Goal: Task Accomplishment & Management: Manage account settings

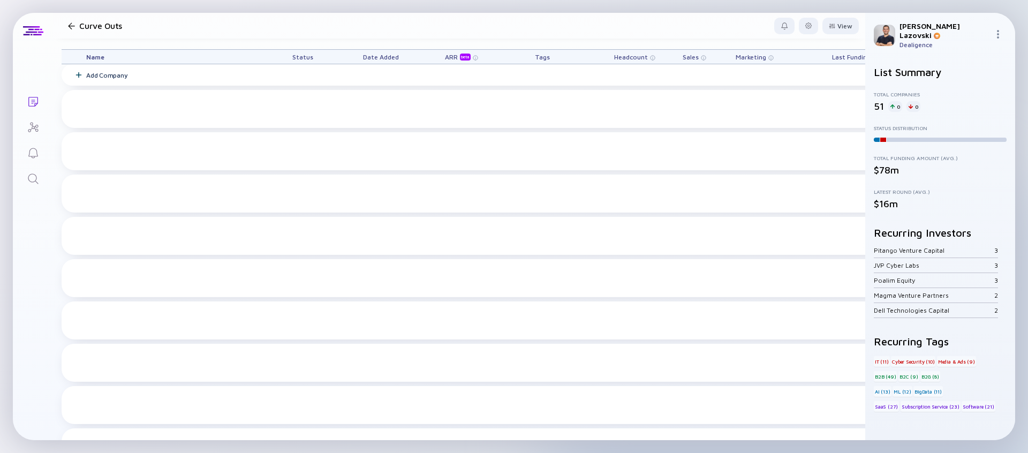
scroll to position [471, 0]
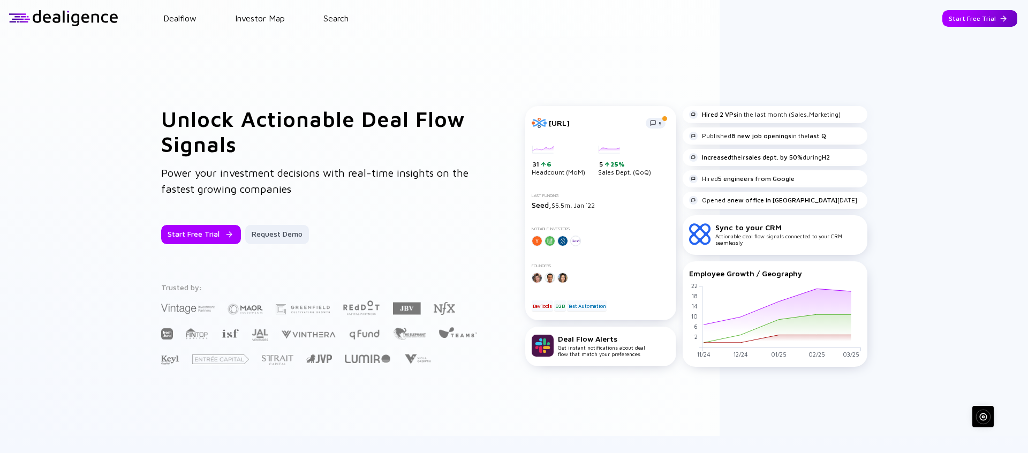
click at [979, 19] on div "Start Free Trial" at bounding box center [980, 18] width 75 height 17
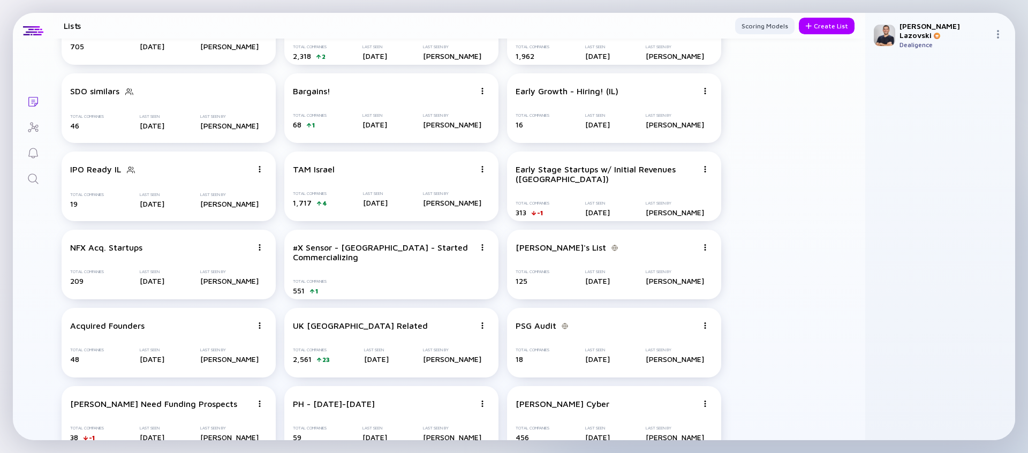
scroll to position [965, 0]
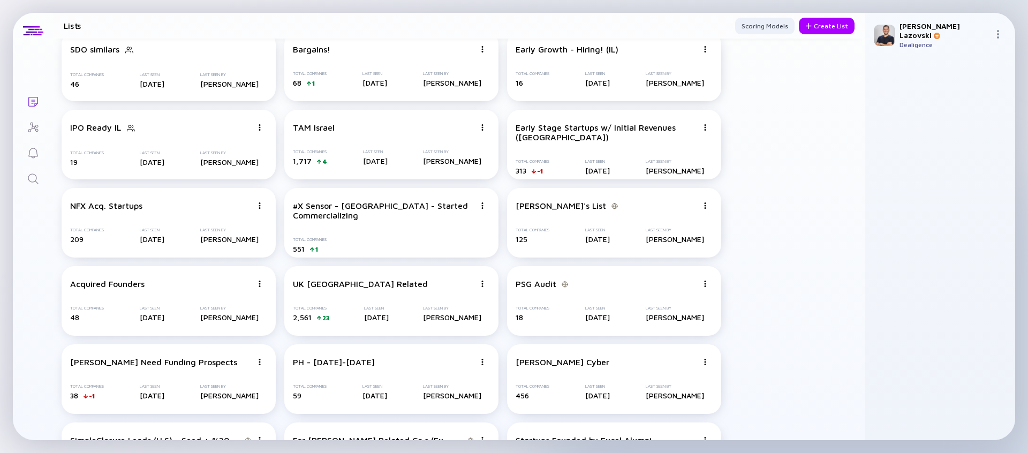
click at [999, 30] on img at bounding box center [998, 34] width 9 height 9
click at [987, 43] on div "Sign Out" at bounding box center [962, 53] width 71 height 21
